Goal: Browse casually: Explore the website without a specific task or goal

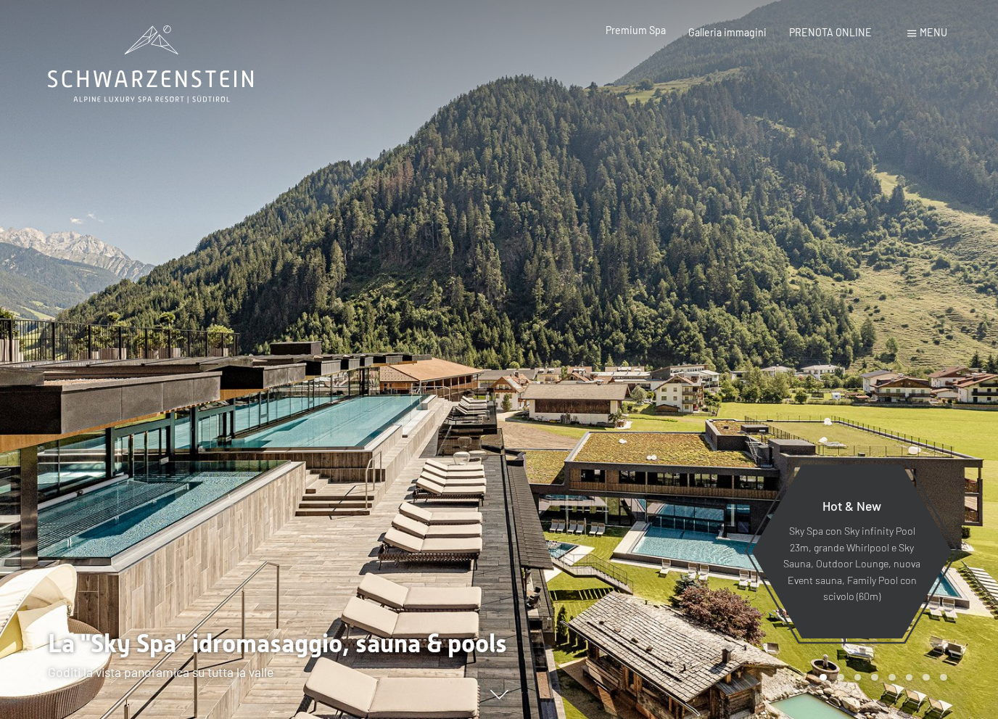
click at [644, 33] on span "Premium Spa" at bounding box center [636, 30] width 60 height 12
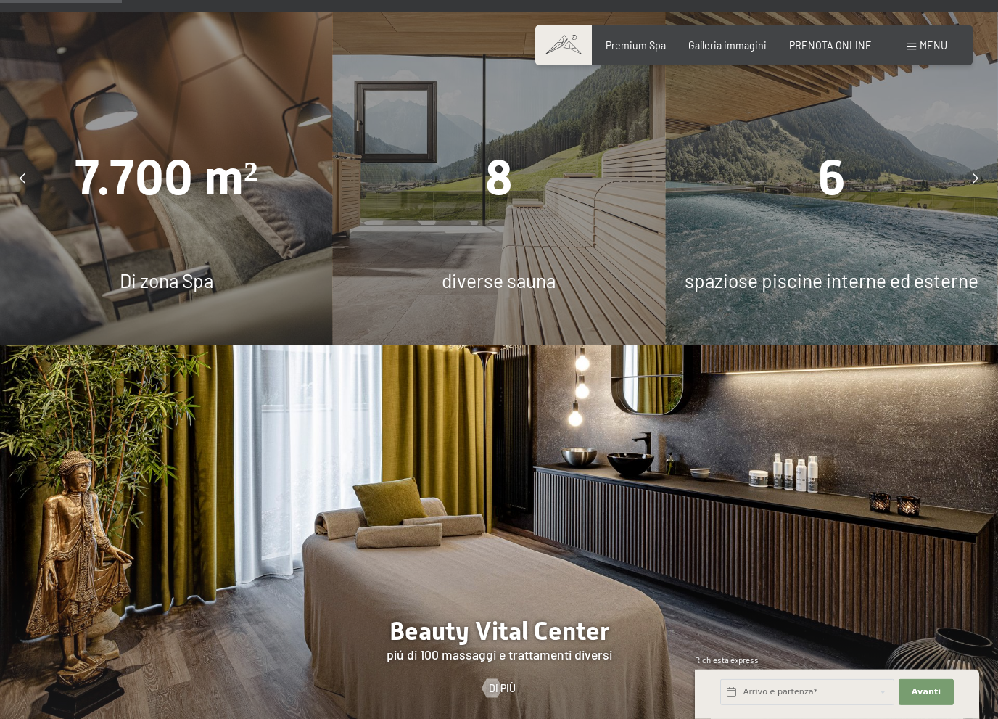
scroll to position [1149, 0]
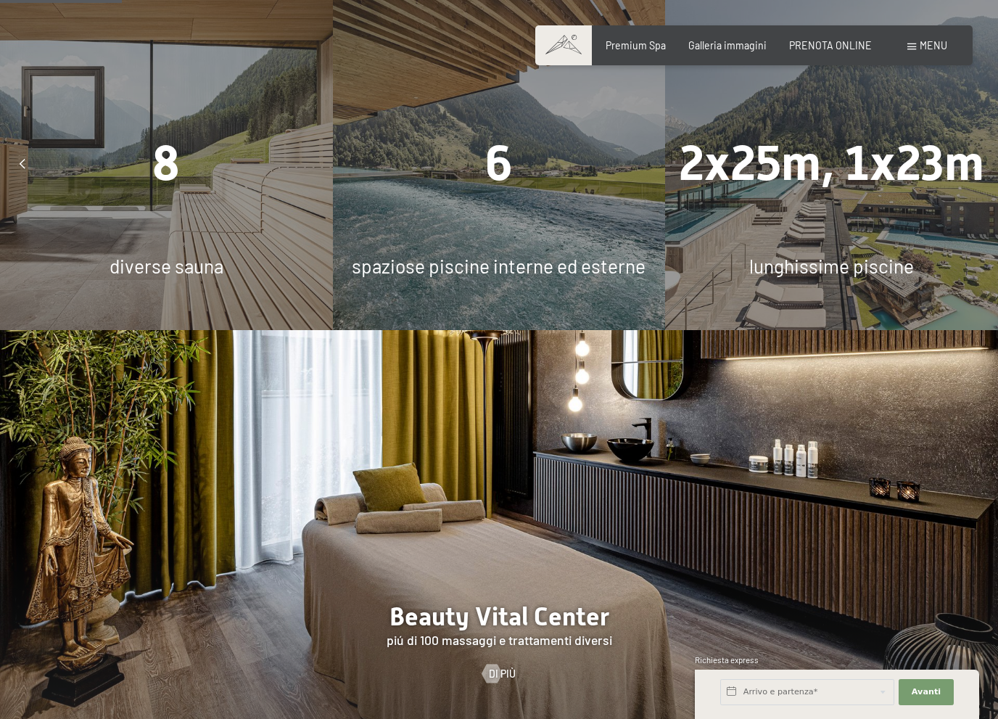
click at [221, 193] on div "8 diverse sauna" at bounding box center [166, 164] width 333 height 333
click at [714, 48] on span "Galleria immagini" at bounding box center [728, 43] width 78 height 12
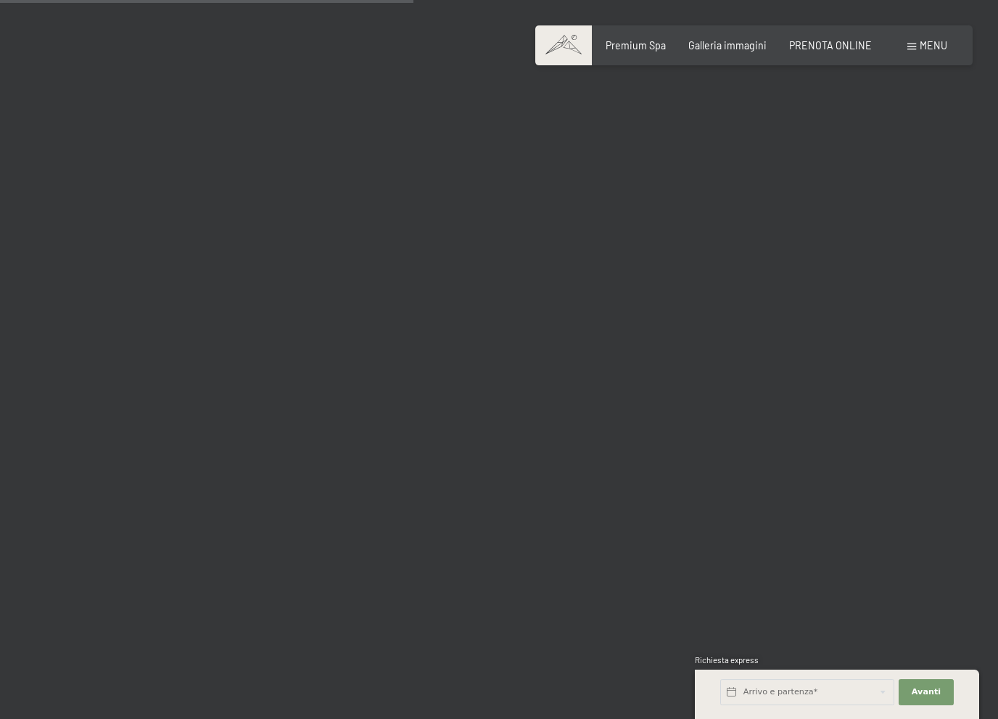
scroll to position [5823, 0]
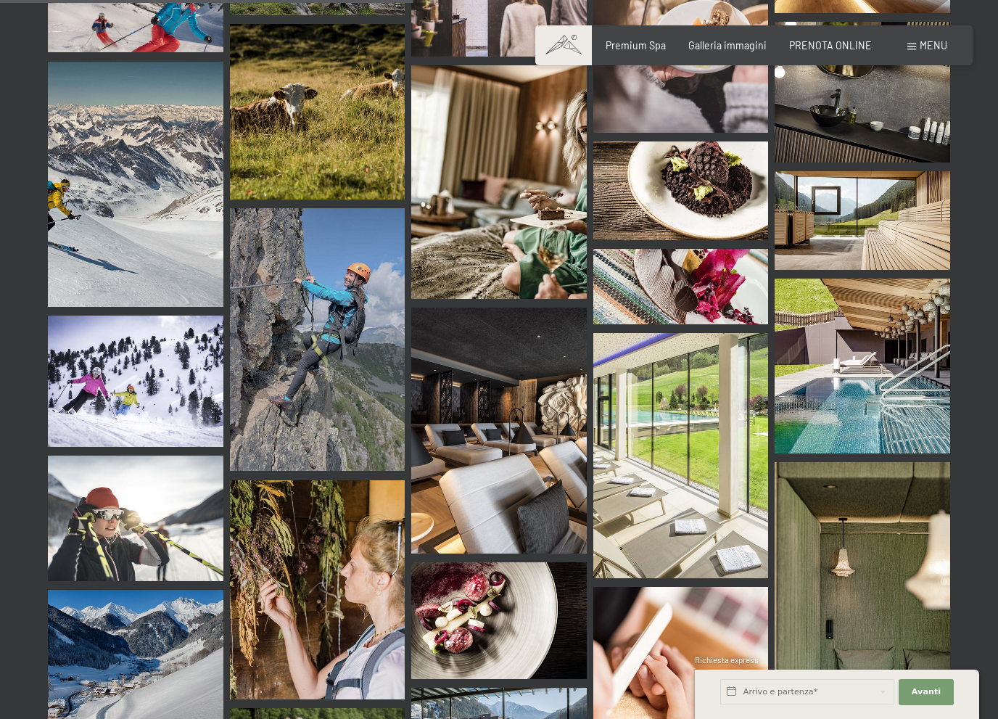
click at [315, 263] on img at bounding box center [318, 339] width 176 height 263
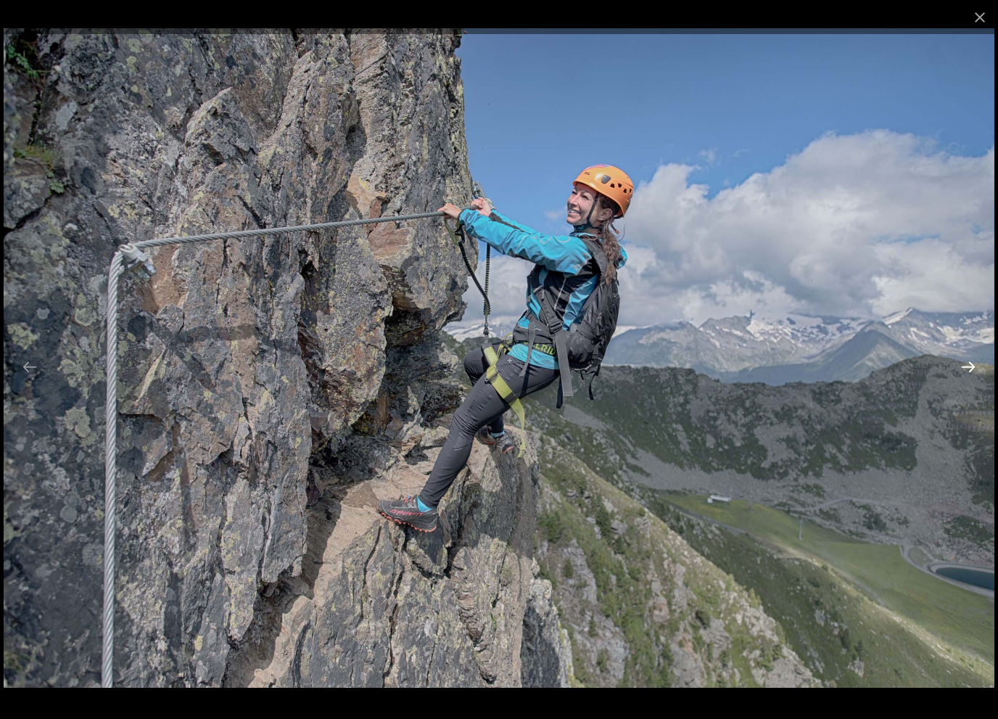
click at [966, 364] on button "Next slide" at bounding box center [968, 367] width 30 height 28
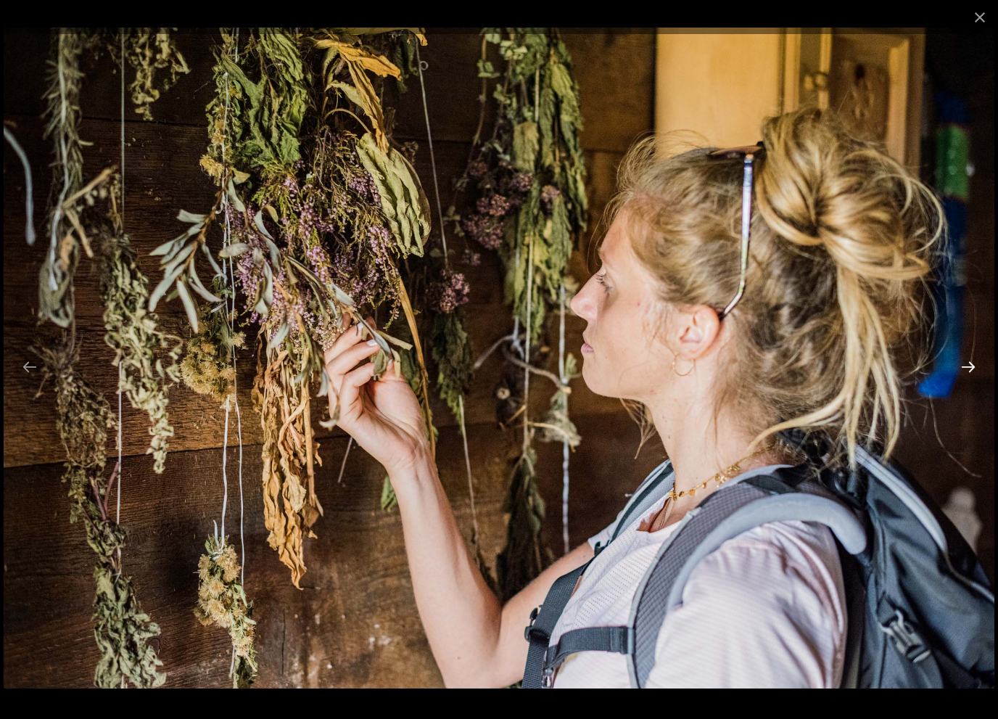
click at [966, 364] on button "Next slide" at bounding box center [968, 367] width 30 height 28
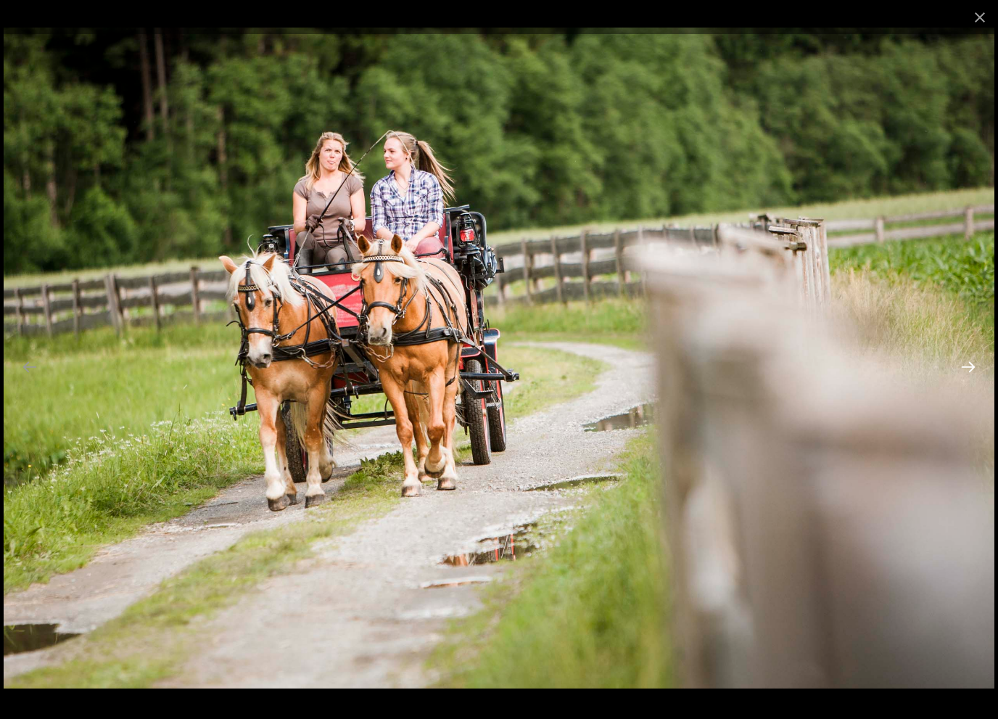
click at [966, 364] on button "Next slide" at bounding box center [968, 367] width 30 height 28
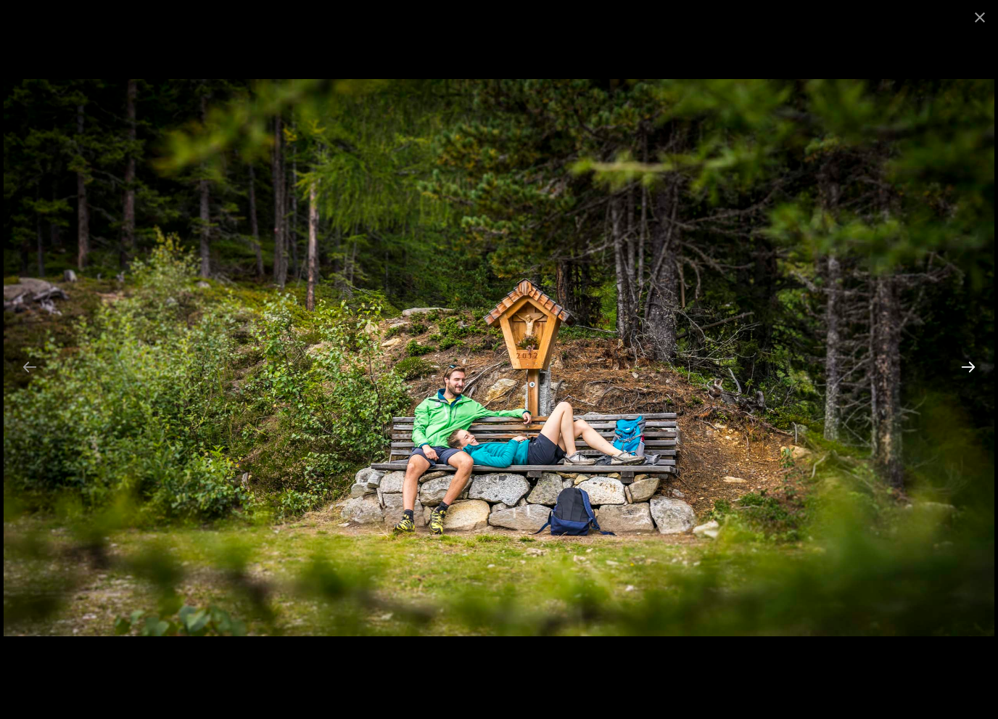
click at [966, 364] on button "Next slide" at bounding box center [968, 367] width 30 height 28
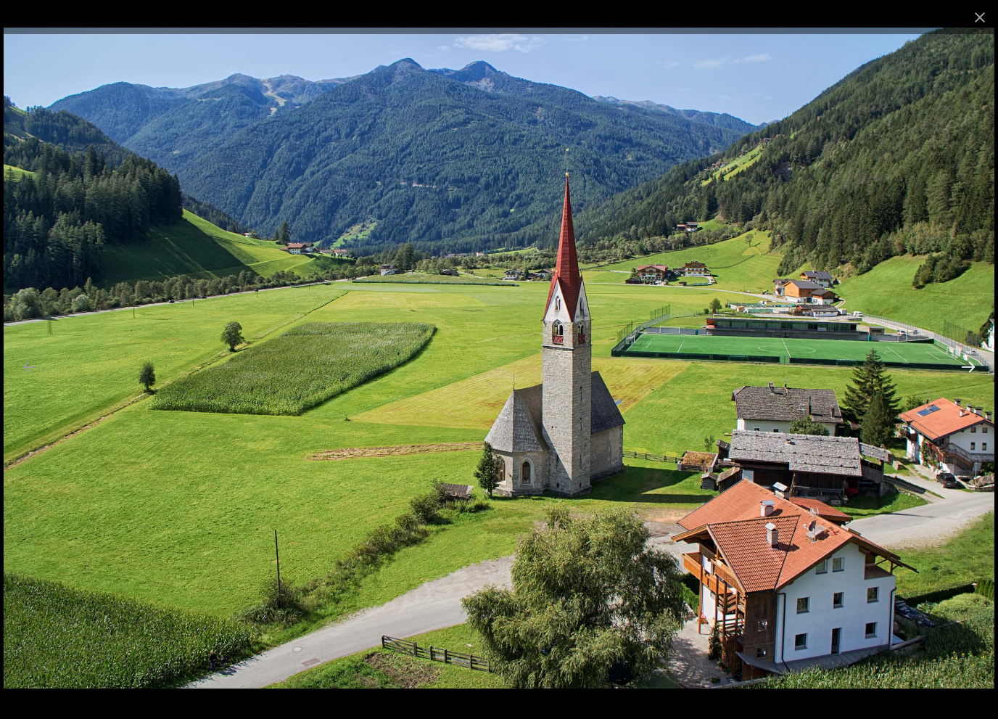
click at [966, 364] on button "Next slide" at bounding box center [968, 367] width 30 height 28
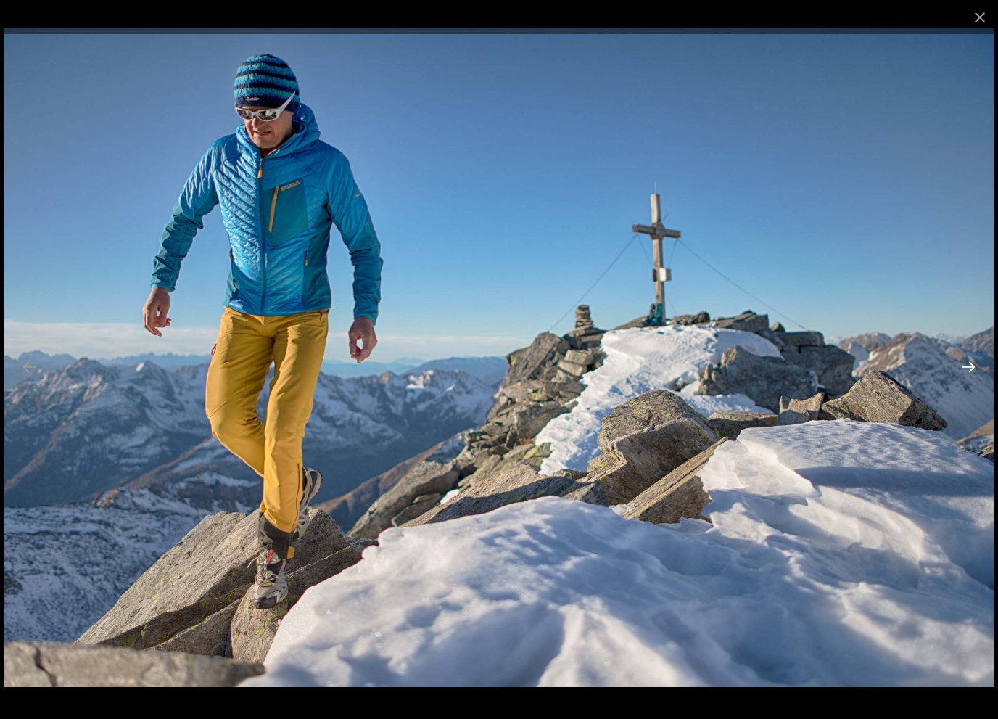
click at [966, 364] on button "Next slide" at bounding box center [968, 367] width 30 height 28
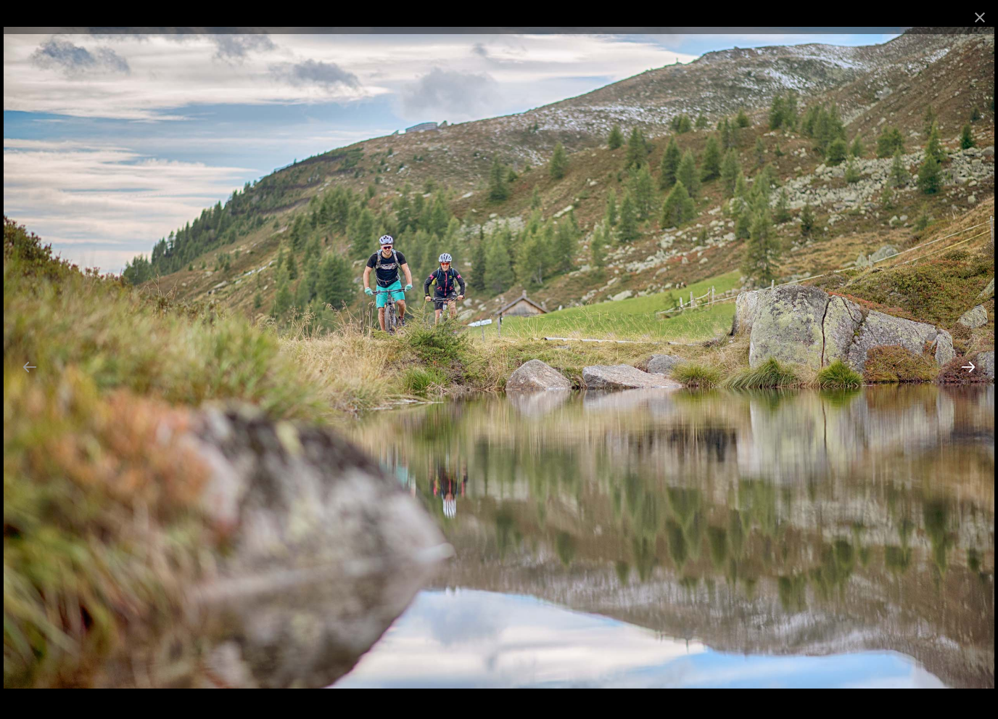
click at [966, 364] on button "Next slide" at bounding box center [968, 367] width 30 height 28
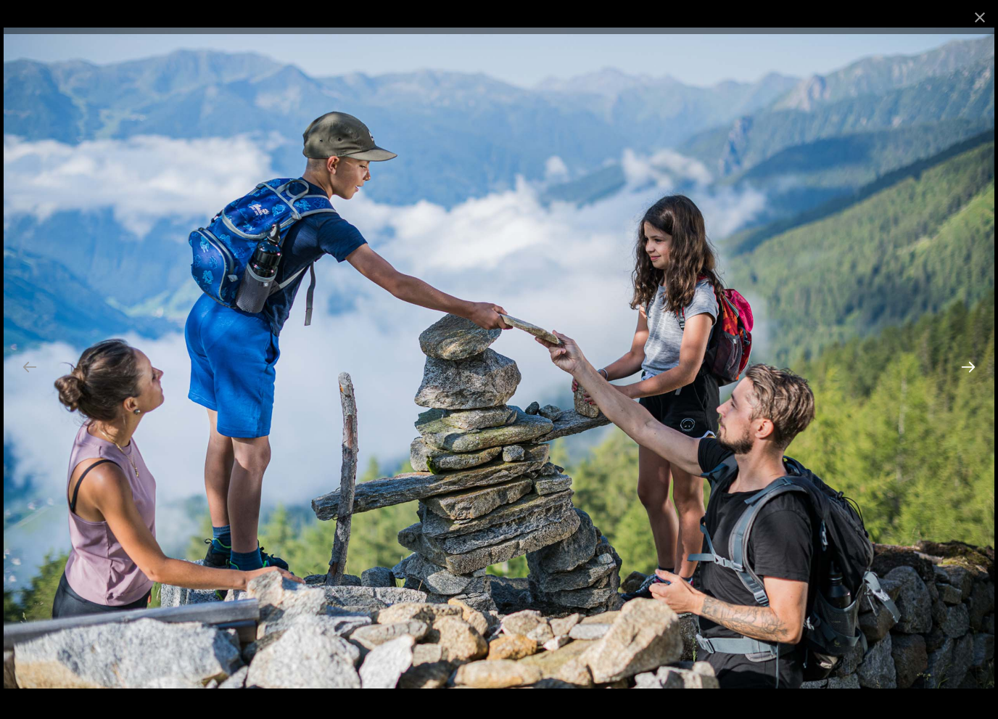
click at [966, 364] on button "Next slide" at bounding box center [968, 367] width 30 height 28
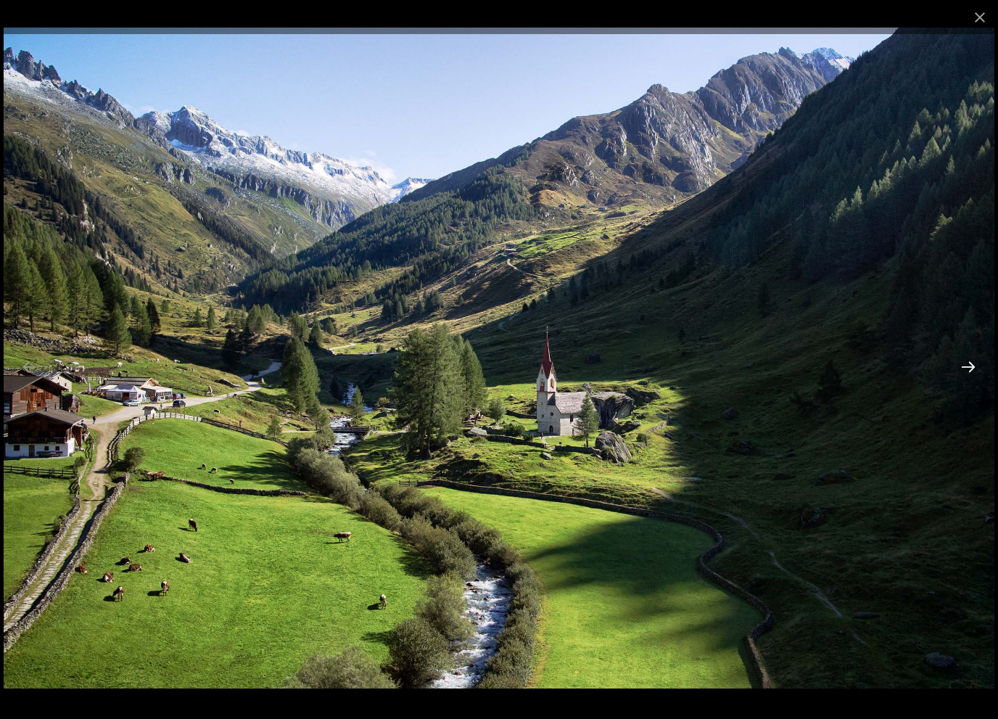
click at [966, 364] on button "Next slide" at bounding box center [968, 367] width 30 height 28
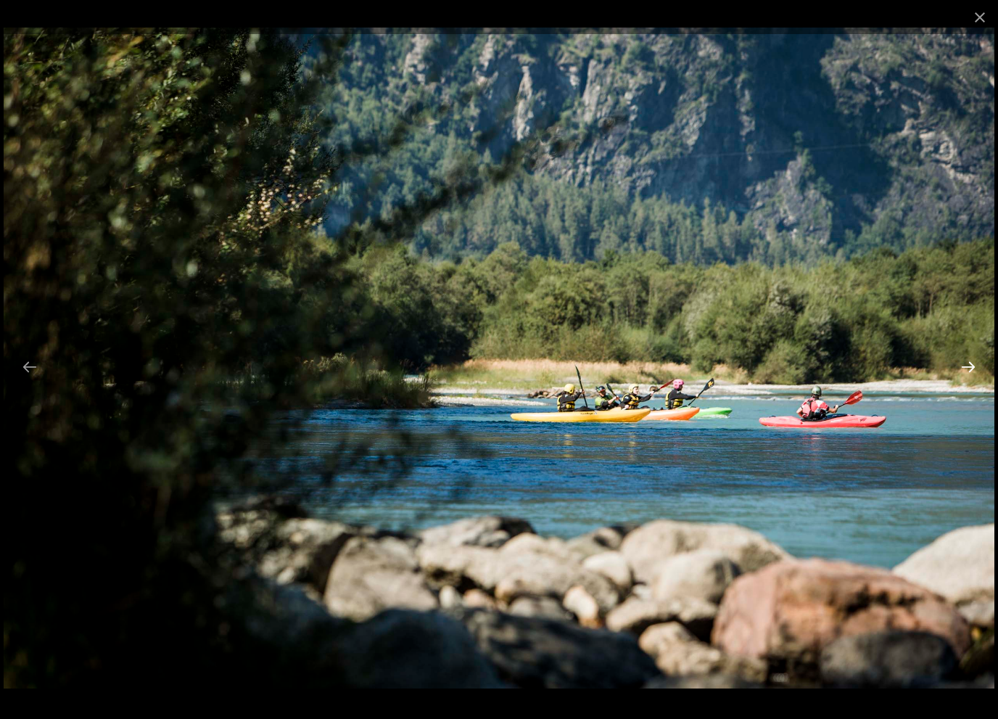
click at [966, 364] on button "Next slide" at bounding box center [968, 367] width 30 height 28
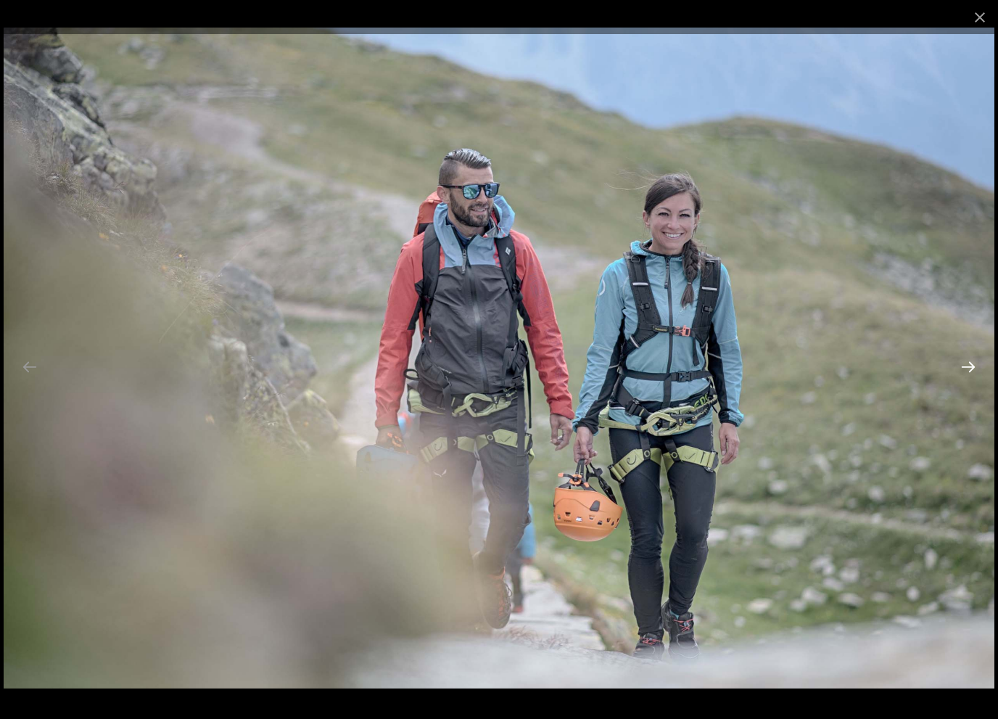
click at [966, 364] on button "Next slide" at bounding box center [968, 367] width 30 height 28
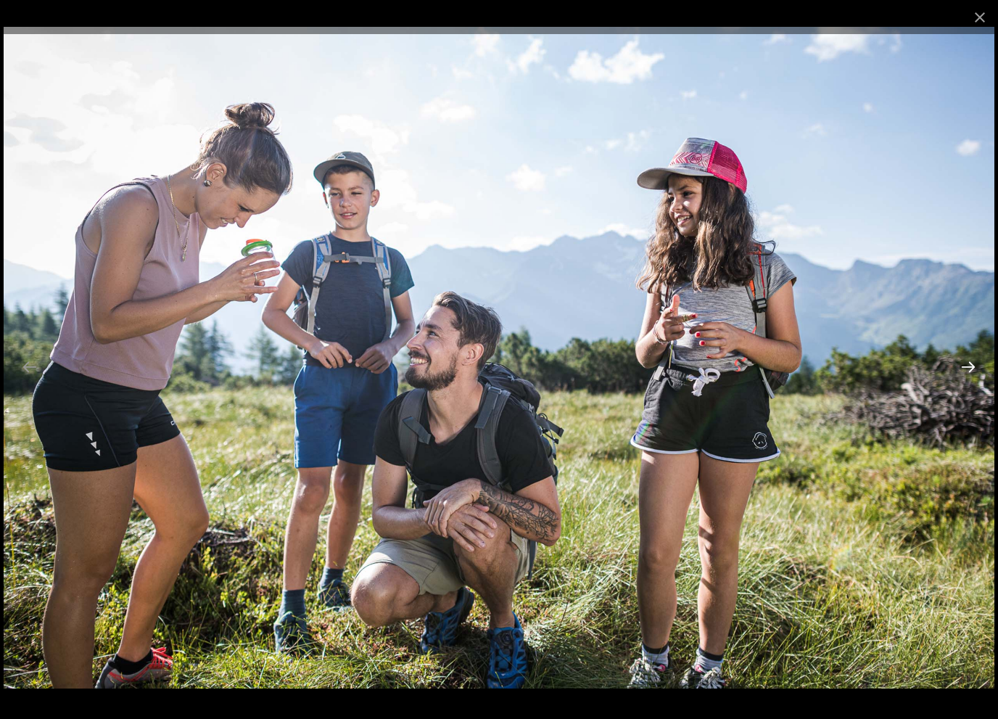
click at [966, 364] on button "Next slide" at bounding box center [968, 367] width 30 height 28
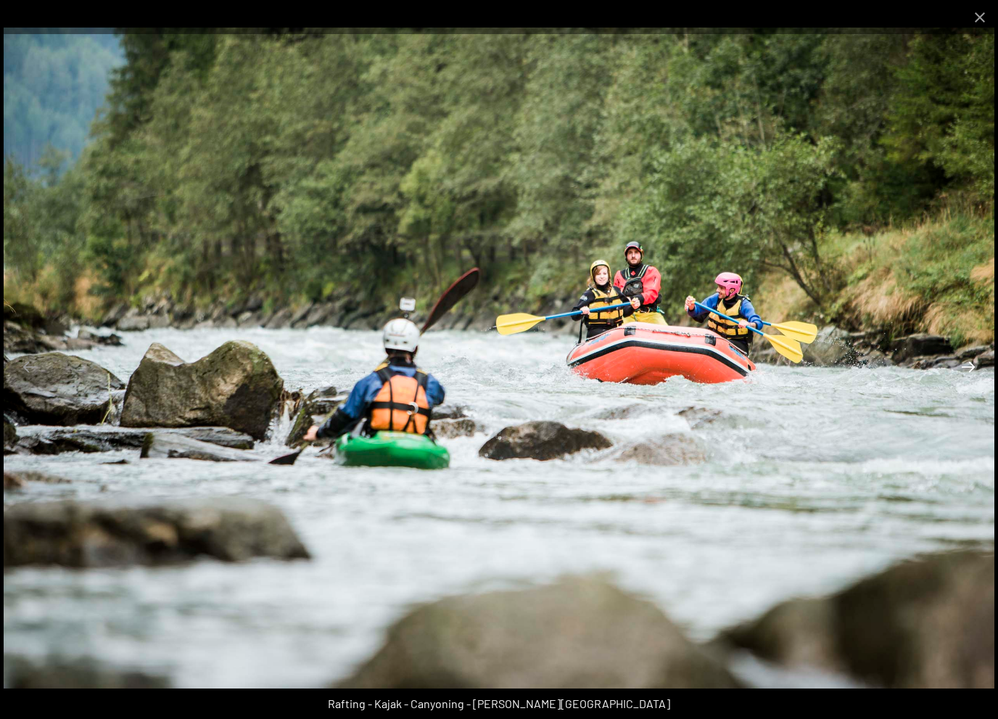
click at [966, 364] on button "Next slide" at bounding box center [968, 367] width 30 height 28
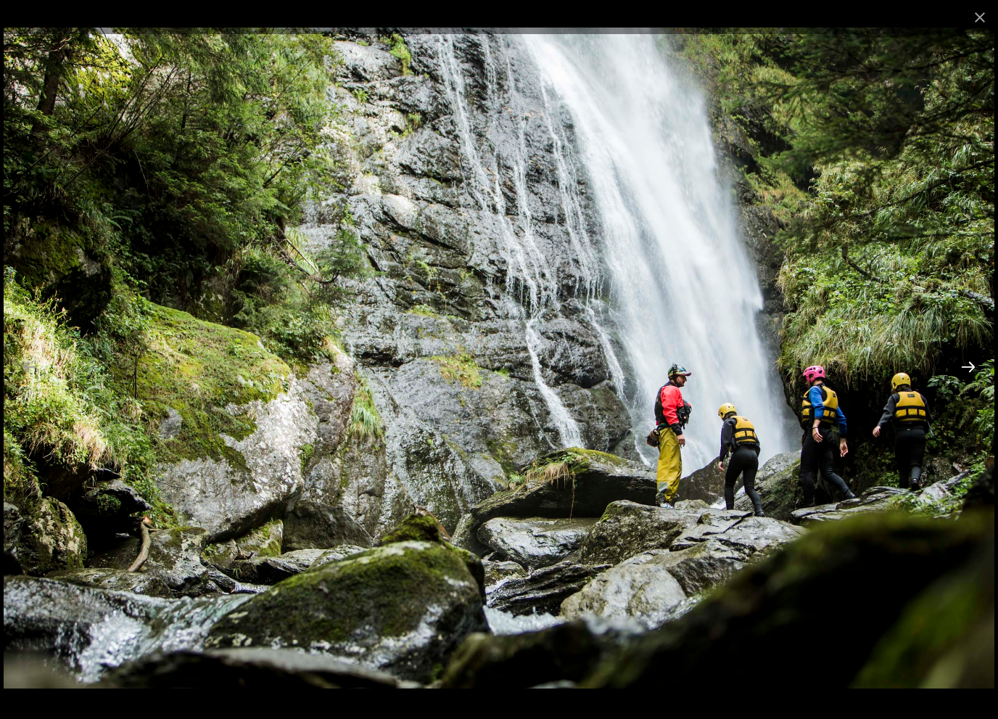
click at [966, 364] on button "Next slide" at bounding box center [968, 367] width 30 height 28
